Goal: Communication & Community: Answer question/provide support

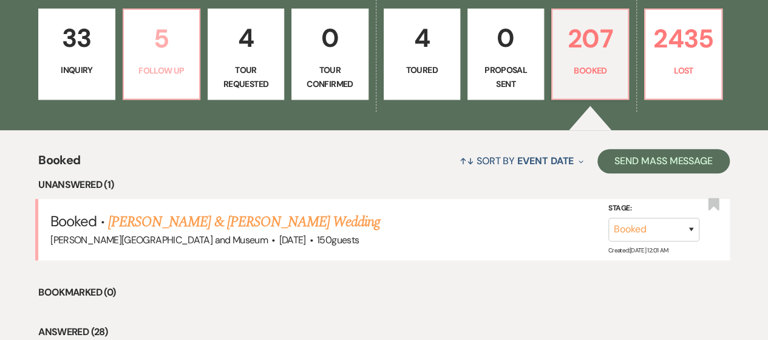
click at [165, 60] on link "5 Follow Up" at bounding box center [162, 54] width 78 height 91
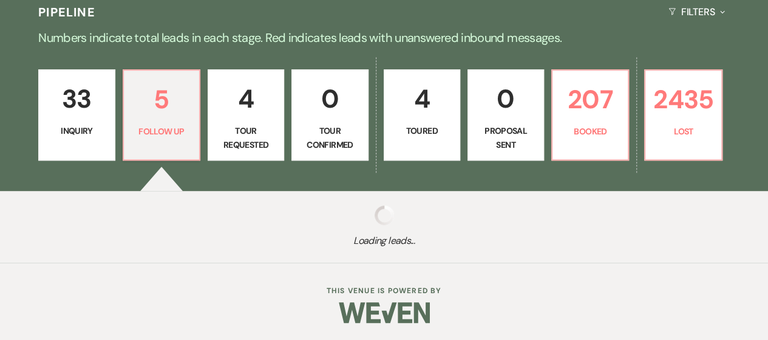
select select "9"
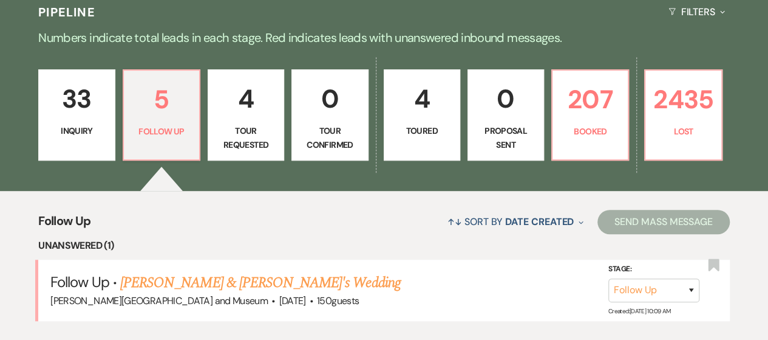
scroll to position [337, 0]
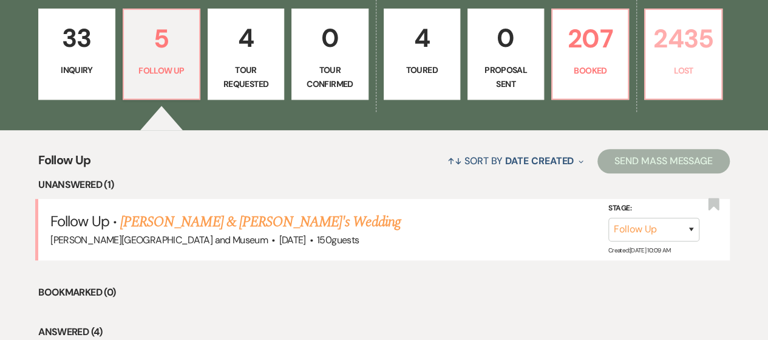
click at [675, 65] on p "Lost" at bounding box center [683, 70] width 61 height 13
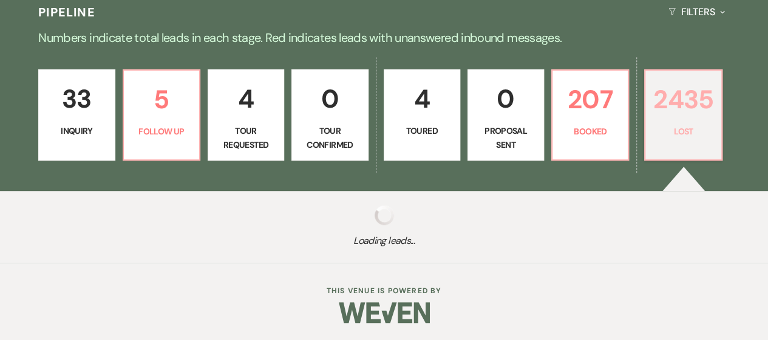
select select "8"
select select "5"
select select "8"
select select "10"
select select "8"
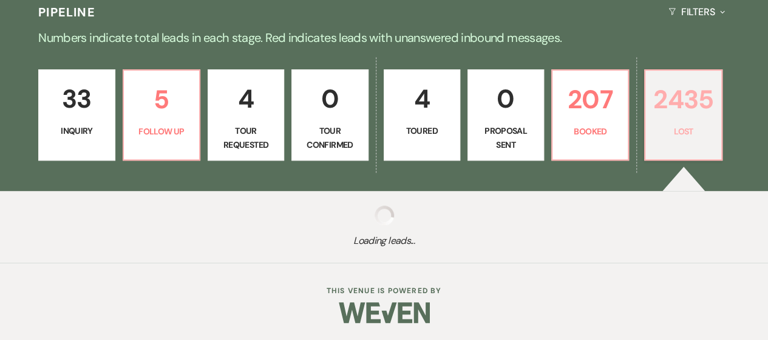
select select "5"
select select "8"
select select "6"
select select "8"
select select "10"
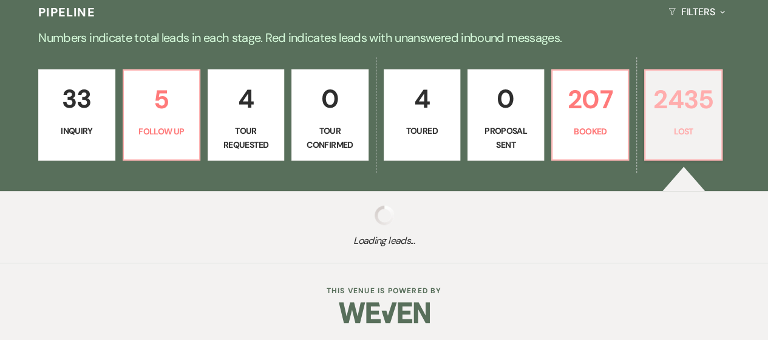
select select "8"
select select "10"
select select "8"
select select "5"
select select "8"
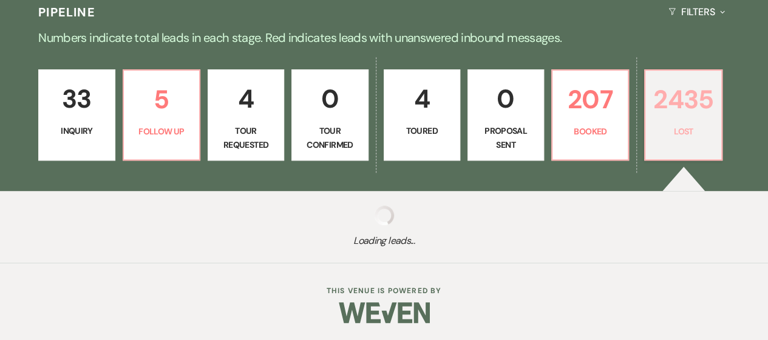
select select "5"
select select "8"
select select "10"
select select "8"
select select "10"
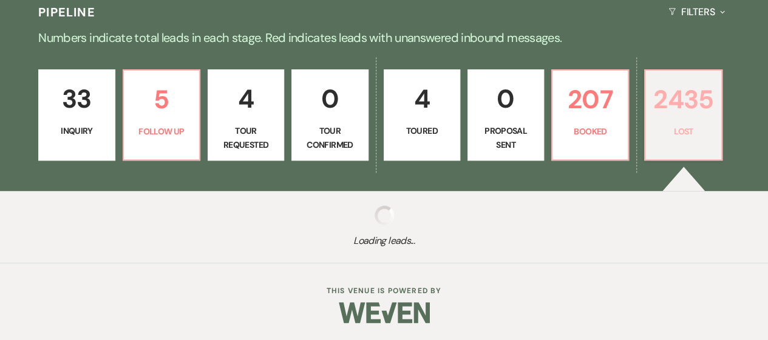
select select "8"
select select "5"
select select "8"
select select "10"
select select "8"
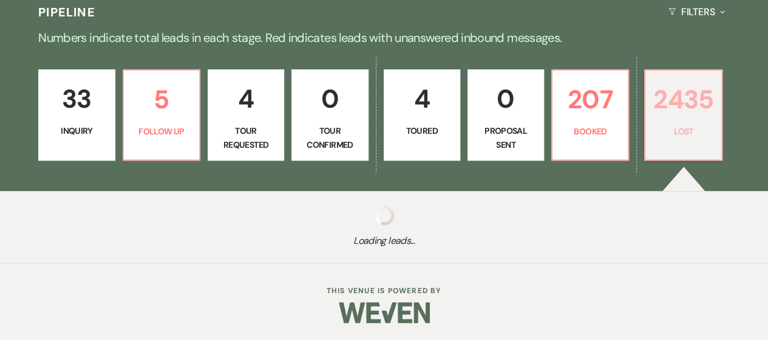
select select "7"
select select "8"
select select "5"
select select "8"
select select "10"
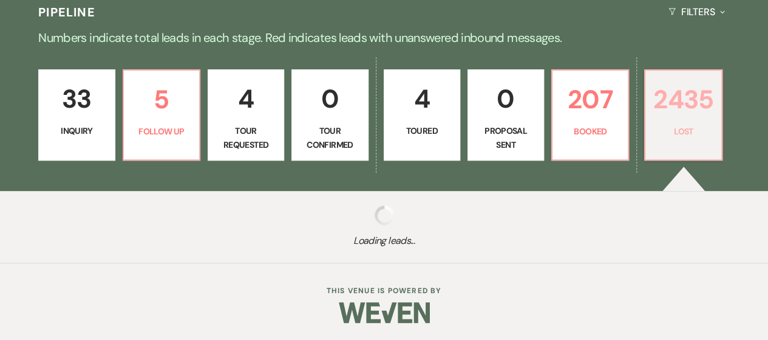
select select "8"
select select "5"
select select "8"
select select "5"
select select "8"
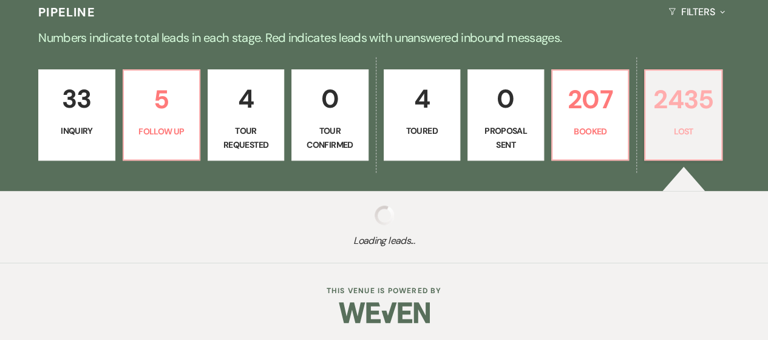
select select "10"
select select "8"
select select "5"
select select "8"
select select "10"
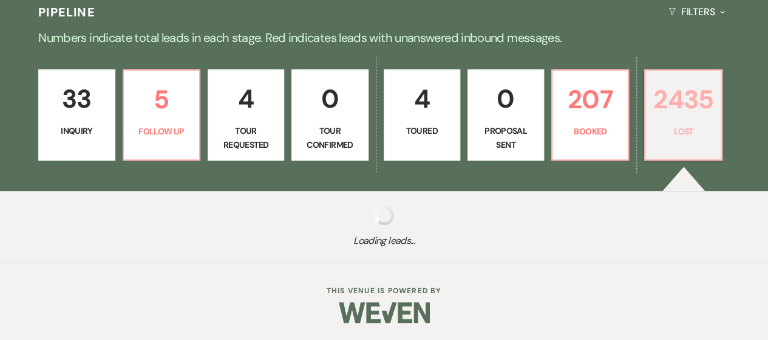
select select "8"
select select "10"
select select "8"
select select "5"
select select "8"
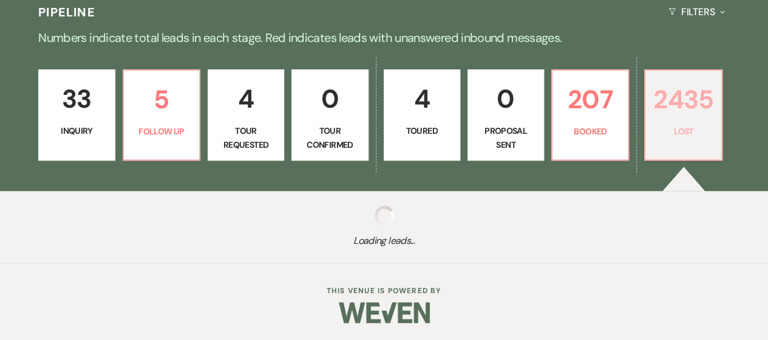
select select "5"
select select "8"
select select "10"
select select "8"
select select "5"
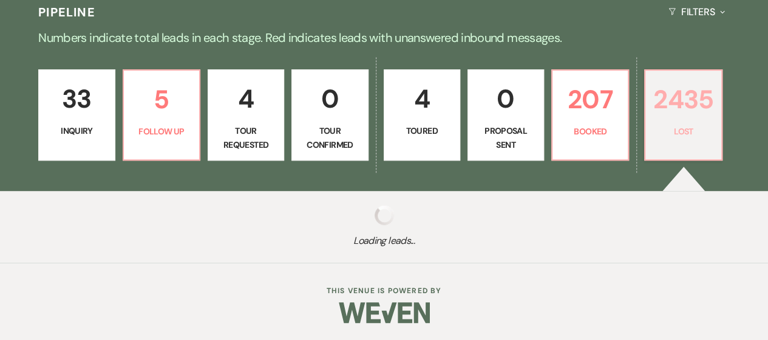
select select "8"
select select "5"
select select "8"
select select "10"
select select "8"
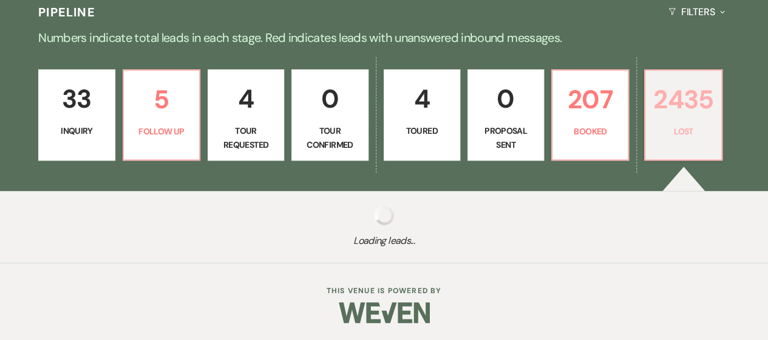
select select "6"
select select "8"
select select "5"
select select "8"
select select "5"
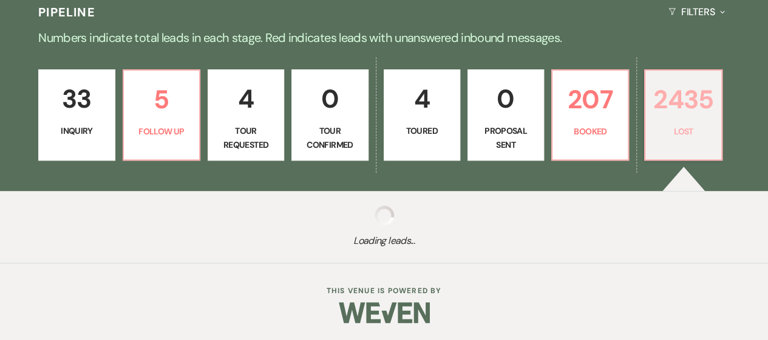
select select "8"
select select "10"
select select "8"
select select "10"
select select "8"
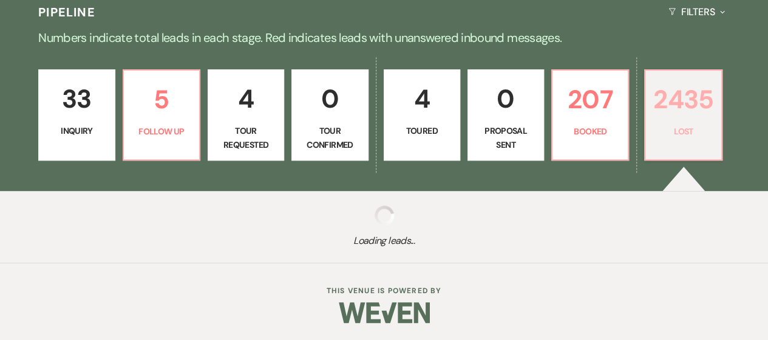
select select "6"
select select "8"
select select "5"
select select "8"
select select "5"
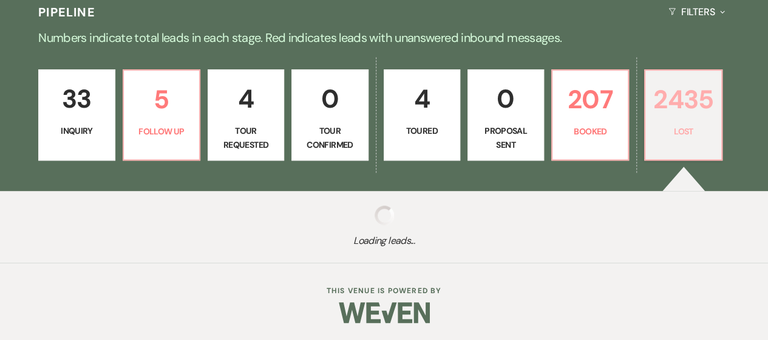
select select "8"
select select "5"
select select "8"
select select "10"
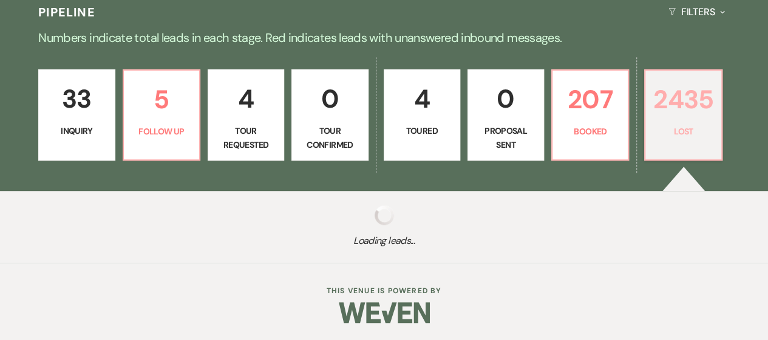
select select "8"
select select "10"
select select "8"
select select "5"
select select "8"
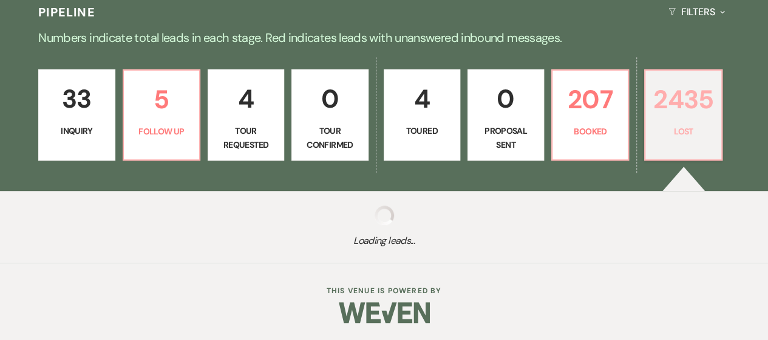
select select "10"
select select "8"
select select "10"
select select "8"
select select "5"
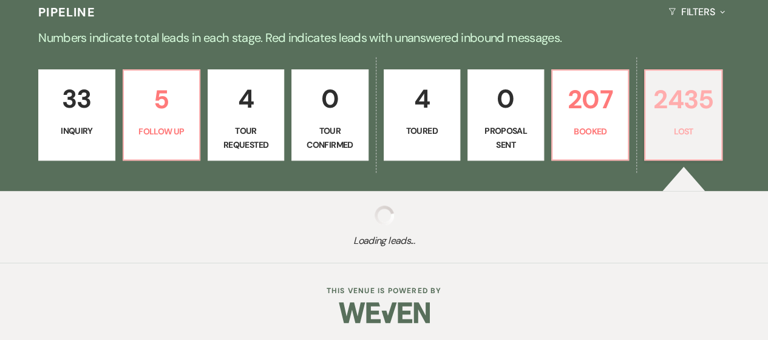
select select "8"
select select "5"
select select "8"
select select "10"
select select "8"
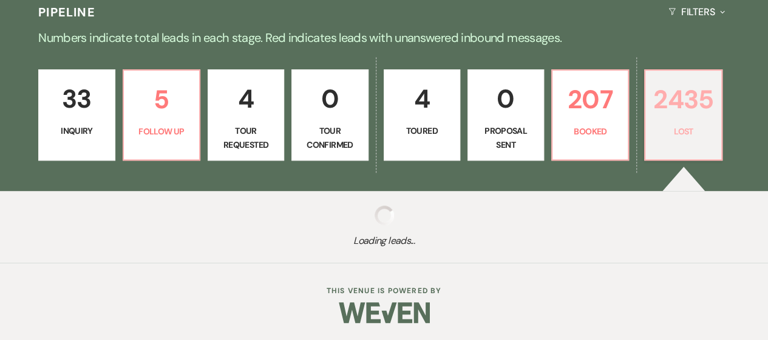
select select "5"
select select "8"
select select "10"
select select "8"
select select "5"
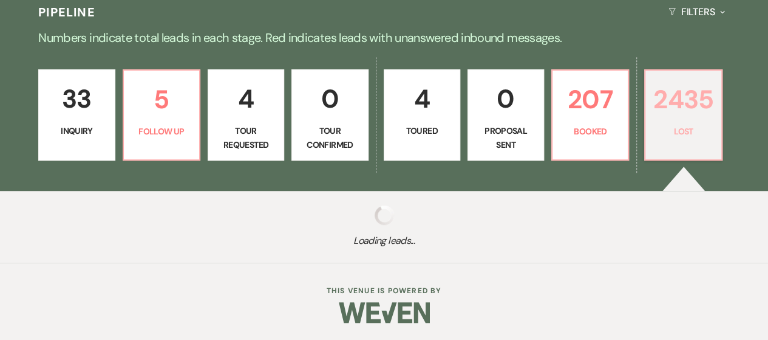
select select "8"
select select "5"
select select "8"
select select "5"
select select "8"
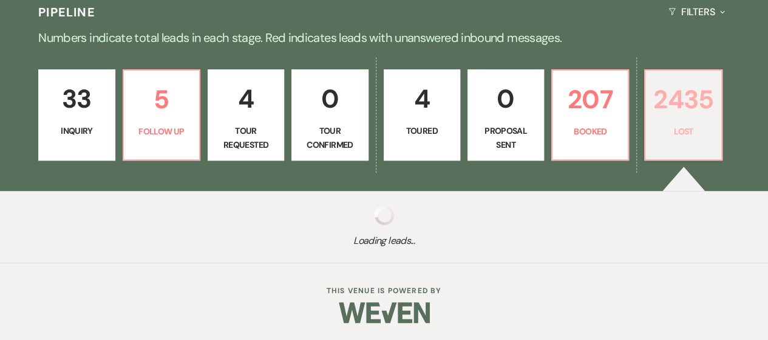
select select "5"
select select "8"
select select "5"
select select "8"
select select "5"
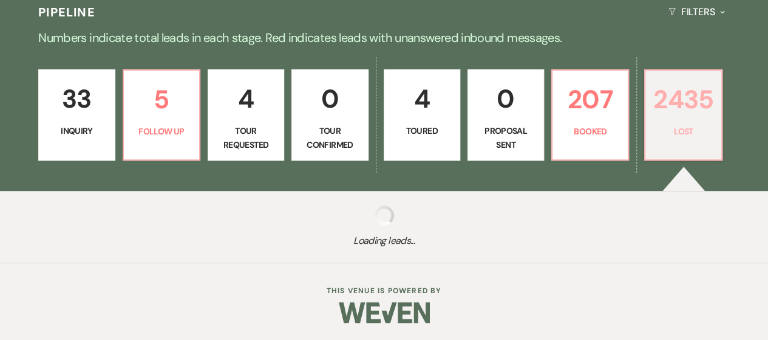
select select "8"
select select "5"
select select "8"
select select "5"
select select "8"
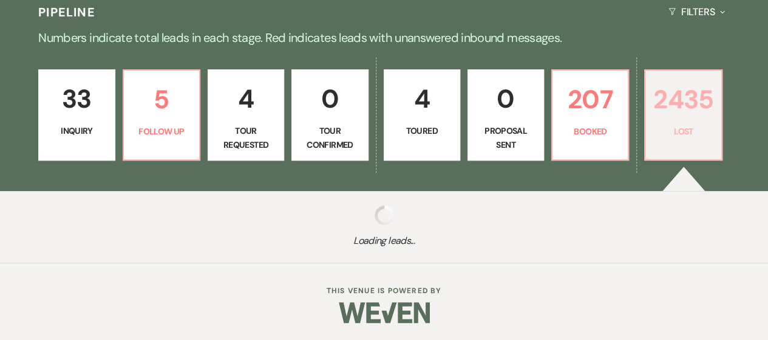
select select "5"
select select "8"
select select "10"
select select "8"
select select "5"
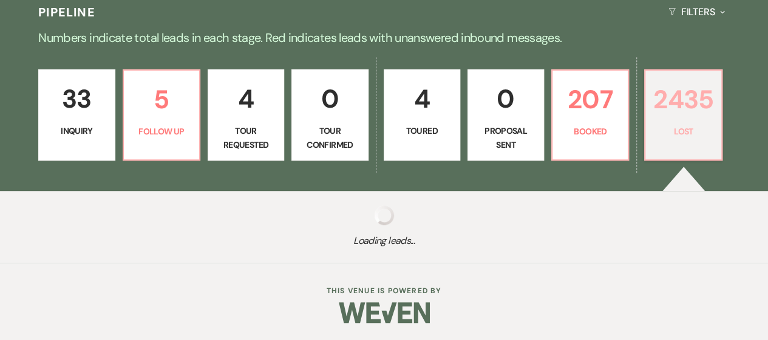
select select "8"
select select "5"
select select "8"
select select "5"
select select "8"
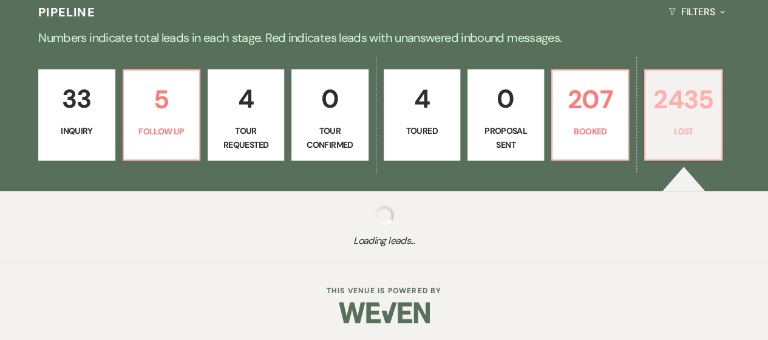
select select "5"
select select "8"
select select "10"
select select "8"
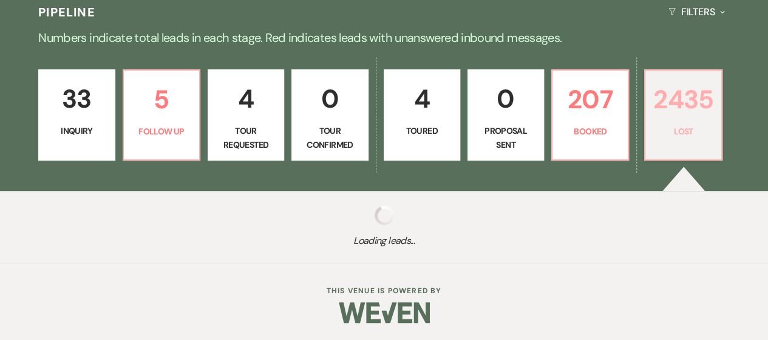
select select "10"
select select "8"
select select "5"
select select "8"
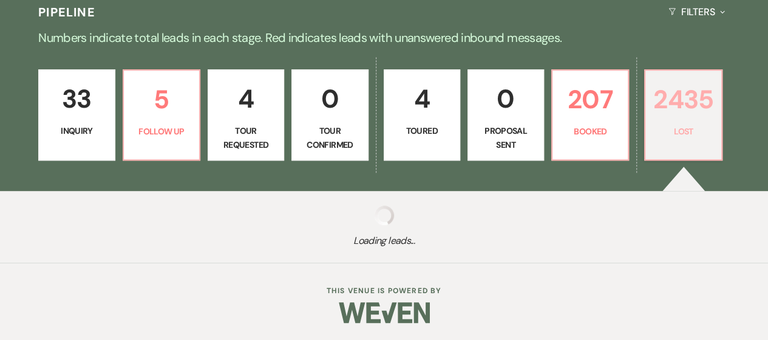
select select "5"
select select "8"
select select "7"
select select "8"
select select "6"
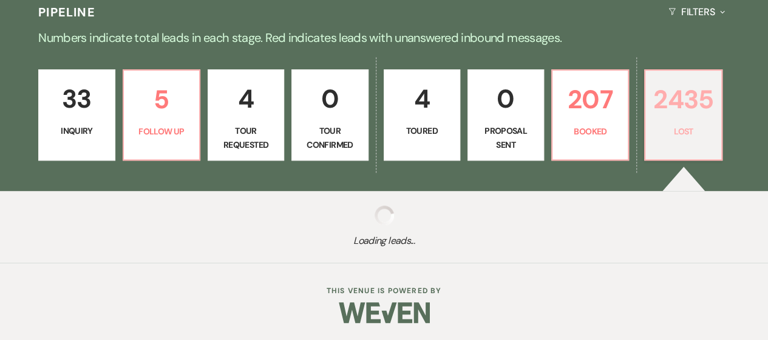
select select "8"
select select "10"
select select "8"
select select "10"
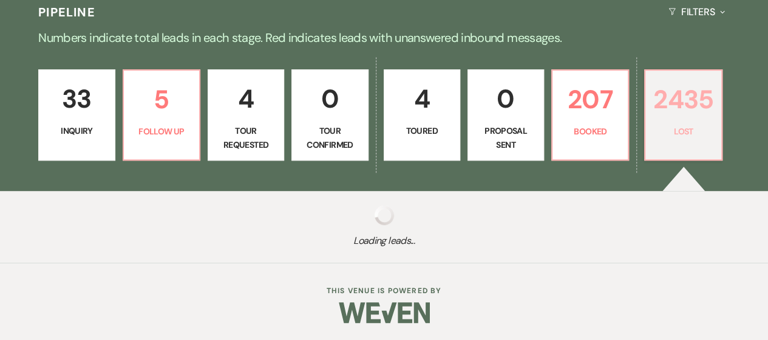
select select "8"
select select "5"
select select "8"
select select "6"
select select "8"
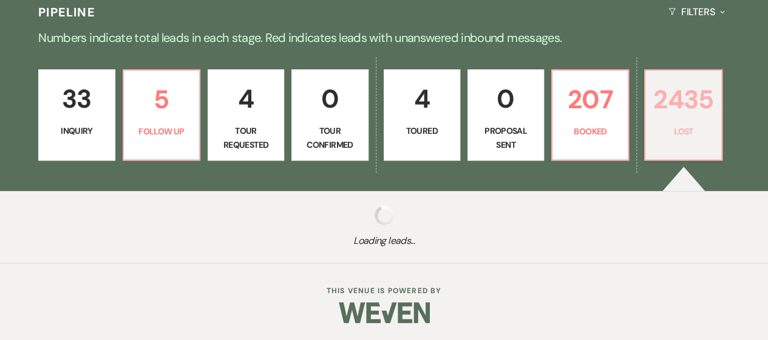
select select "8"
select select "10"
select select "8"
select select "5"
select select "8"
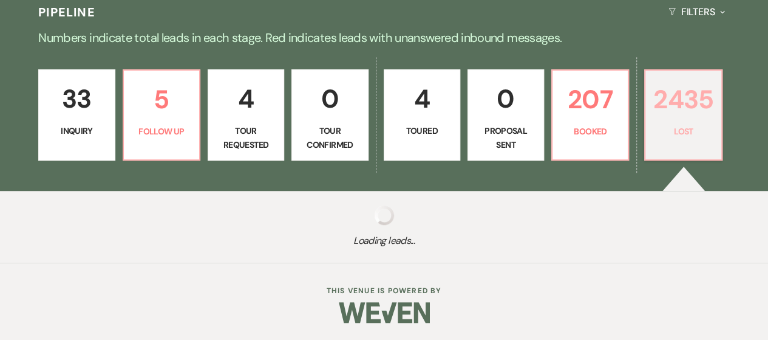
select select "5"
select select "8"
select select "5"
select select "8"
select select "10"
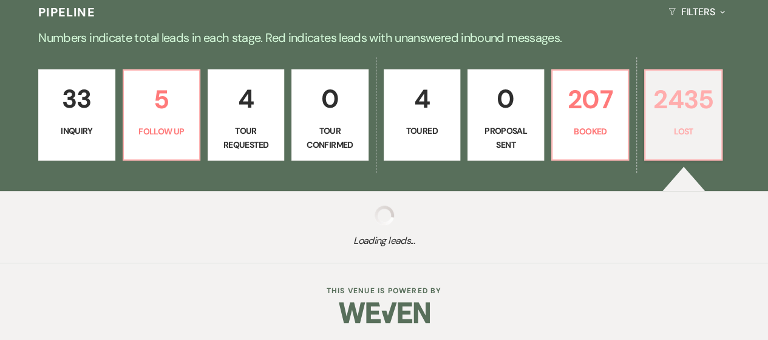
select select "8"
select select "5"
select select "8"
select select "5"
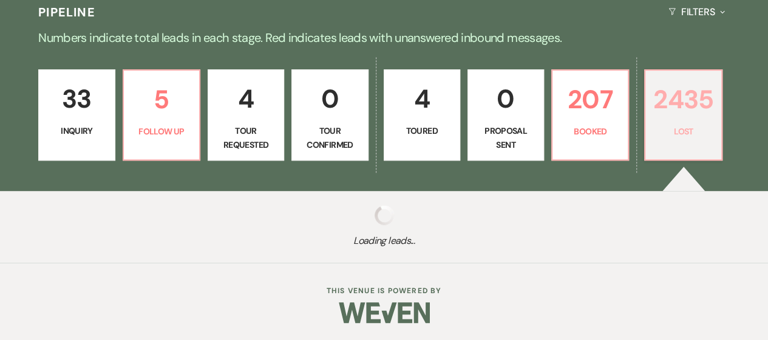
select select "8"
select select "5"
select select "8"
select select "7"
select select "8"
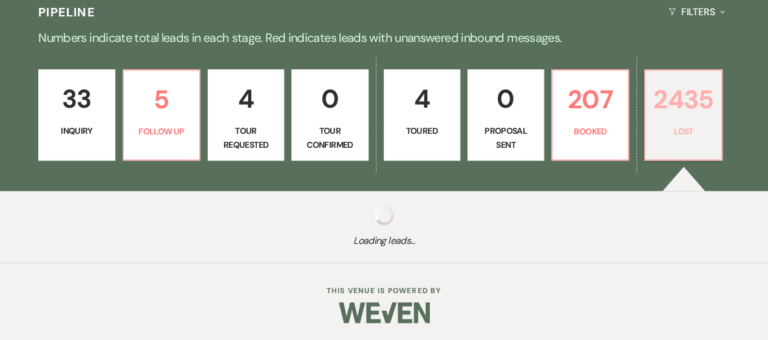
select select "8"
select select "5"
select select "8"
select select "5"
select select "8"
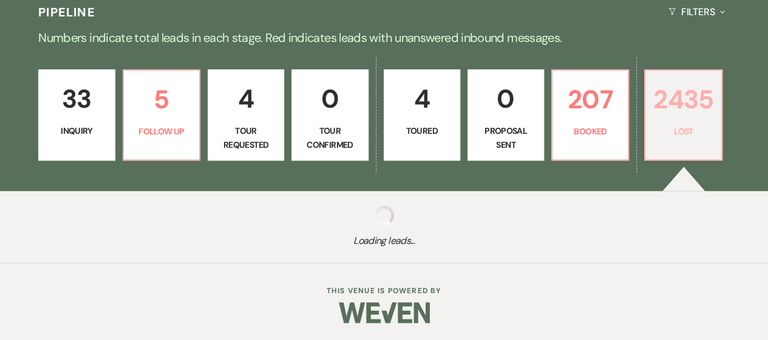
select select "6"
select select "8"
select select "5"
select select "8"
select select "5"
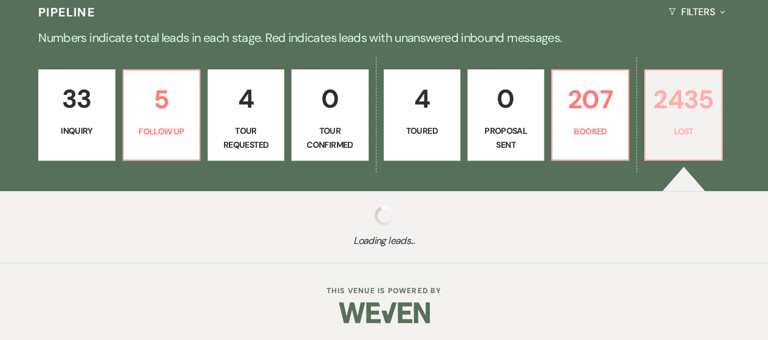
select select "8"
select select "5"
select select "8"
select select "5"
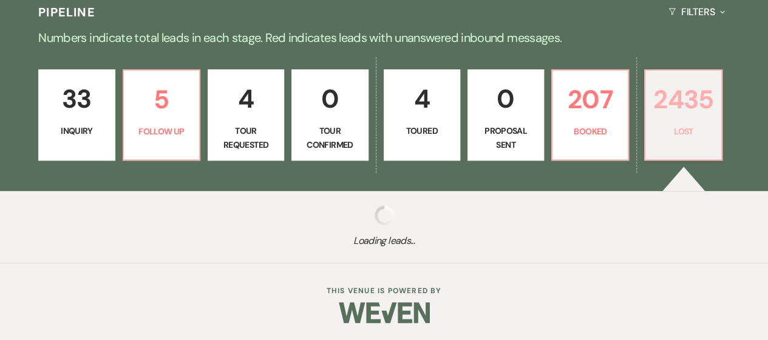
select select "8"
select select "5"
select select "8"
select select "7"
select select "8"
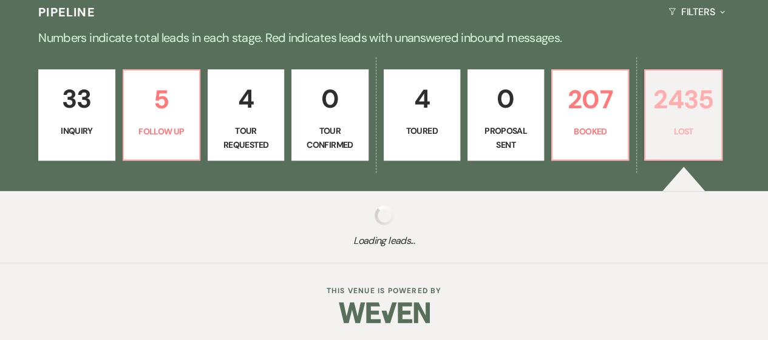
select select "5"
select select "8"
select select "6"
select select "8"
select select "5"
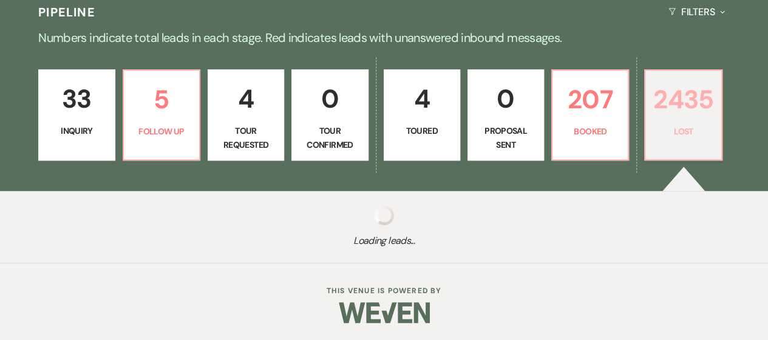
select select "8"
select select "10"
select select "8"
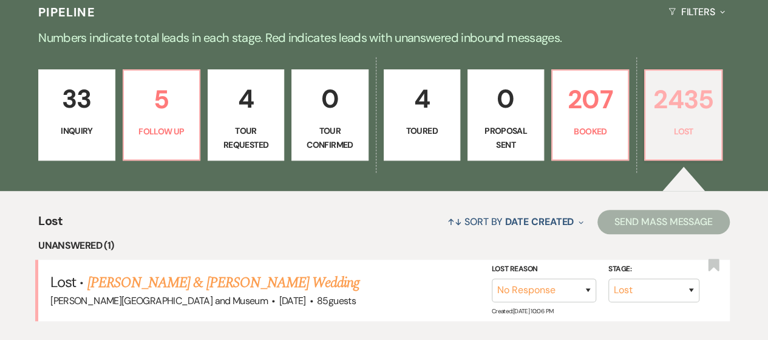
scroll to position [337, 0]
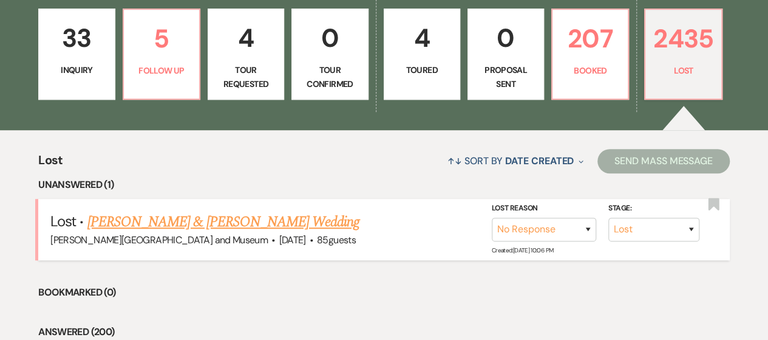
click at [234, 219] on link "[PERSON_NAME] & [PERSON_NAME] Wedding" at bounding box center [223, 222] width 272 height 22
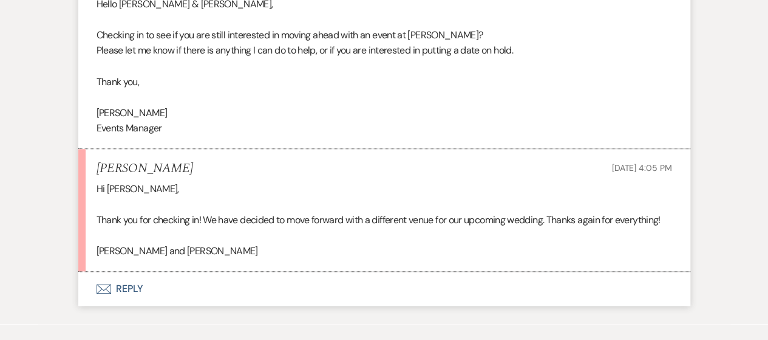
scroll to position [2740, 0]
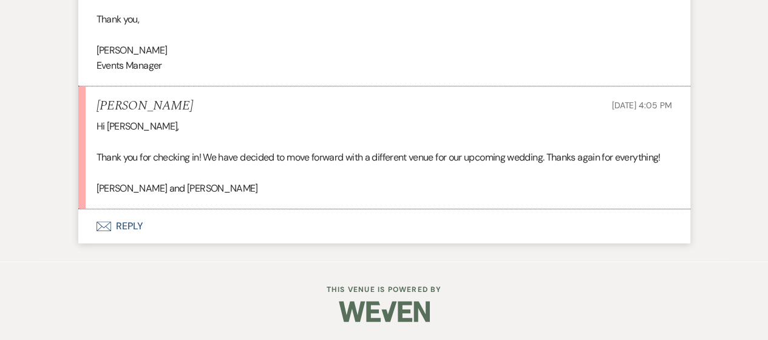
click at [131, 234] on button "Envelope Reply" at bounding box center [384, 226] width 612 height 34
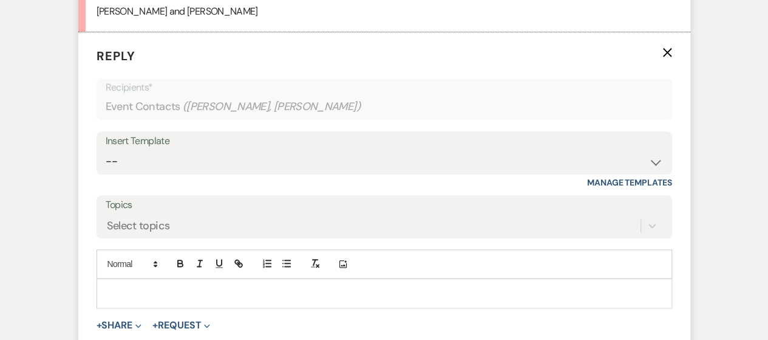
scroll to position [2905, 0]
click at [158, 298] on p at bounding box center [384, 291] width 556 height 13
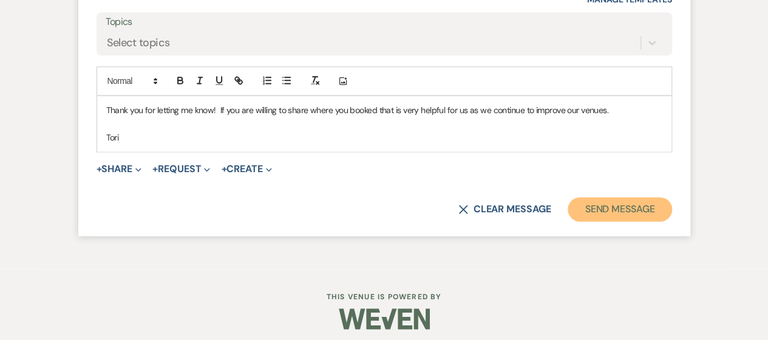
drag, startPoint x: 611, startPoint y: 223, endPoint x: 603, endPoint y: 223, distance: 8.5
click at [609, 221] on button "Send Message" at bounding box center [620, 209] width 104 height 24
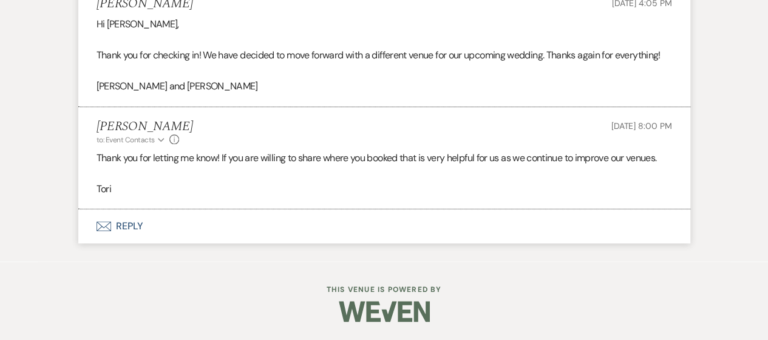
scroll to position [2843, 0]
